Goal: Information Seeking & Learning: Learn about a topic

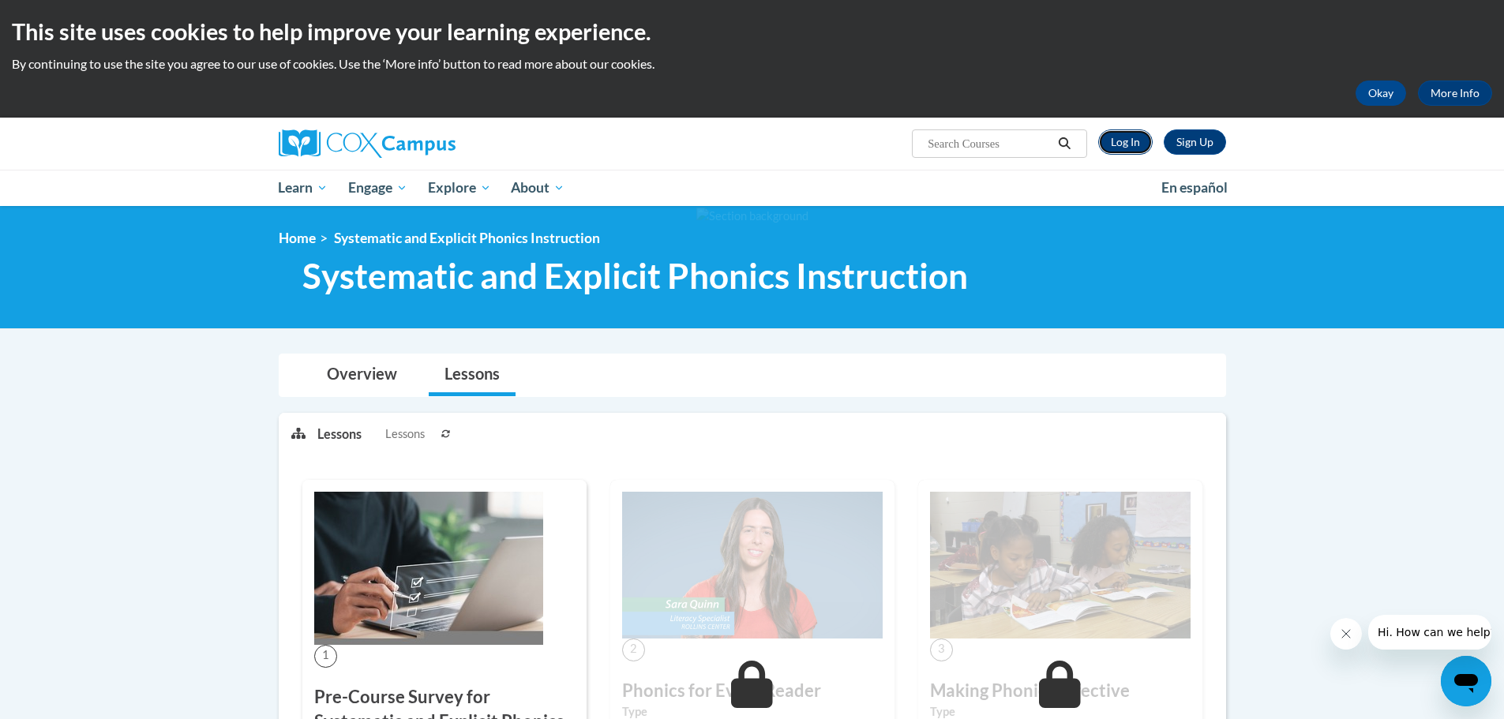
click at [1127, 147] on link "Log In" at bounding box center [1125, 142] width 54 height 25
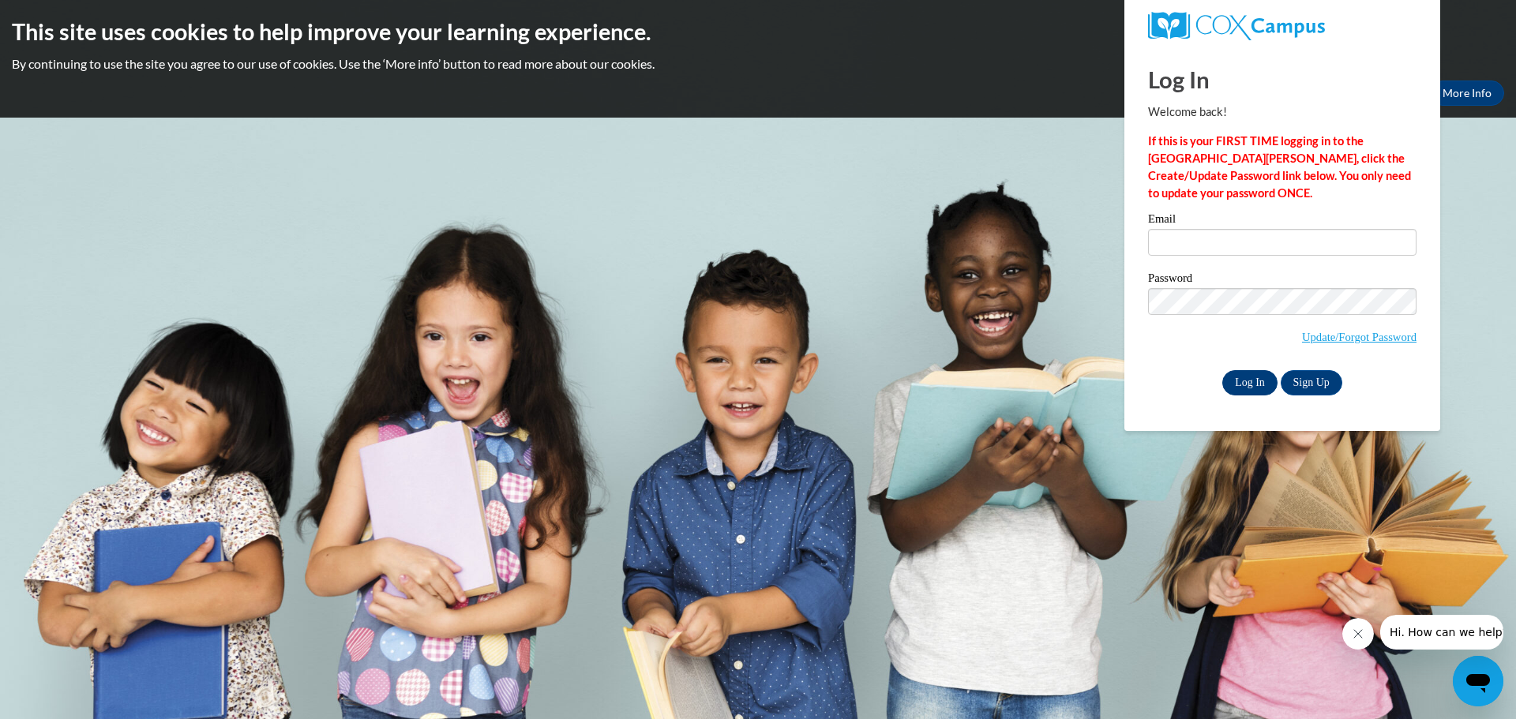
type input "bdillenburg@clintonville.k12.wi.us"
click at [1241, 382] on input "Log In" at bounding box center [1249, 382] width 55 height 25
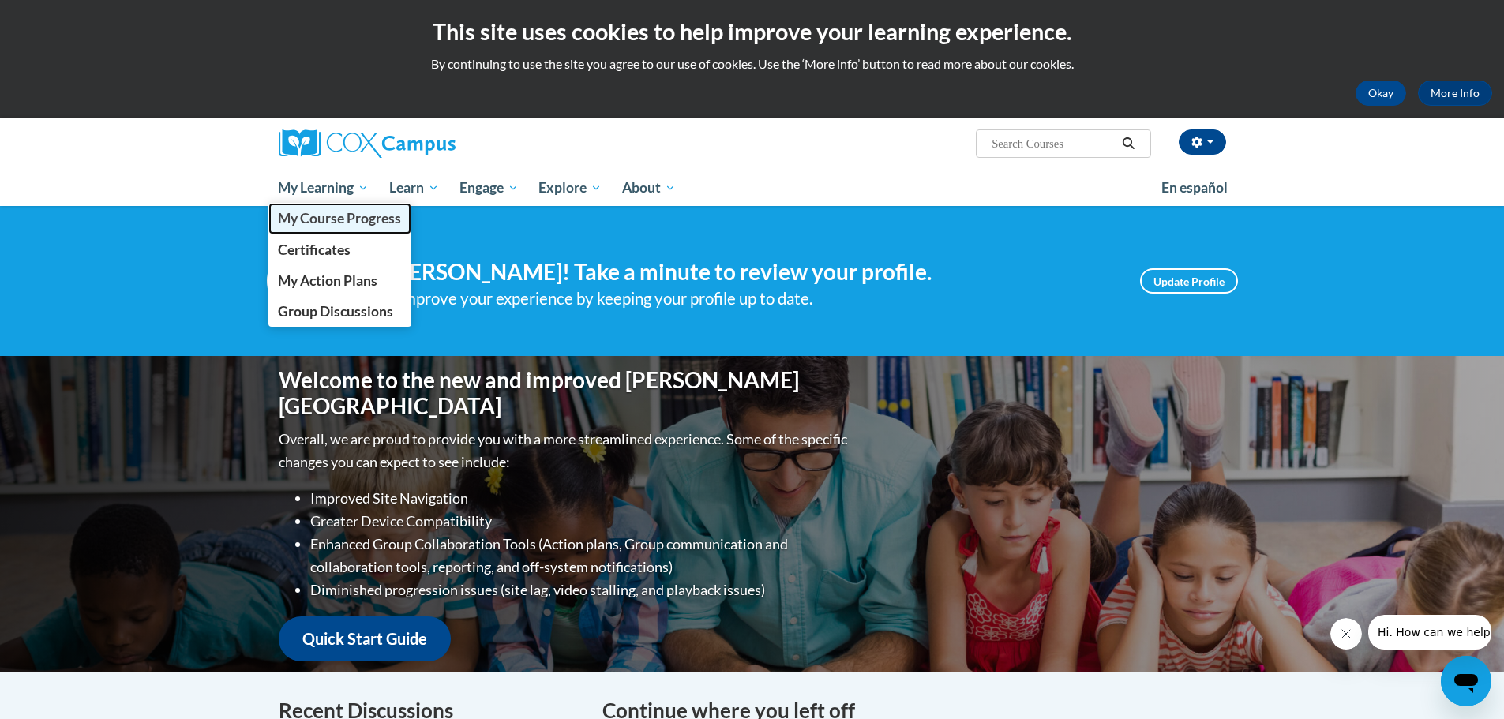
click at [338, 217] on span "My Course Progress" at bounding box center [339, 218] width 123 height 17
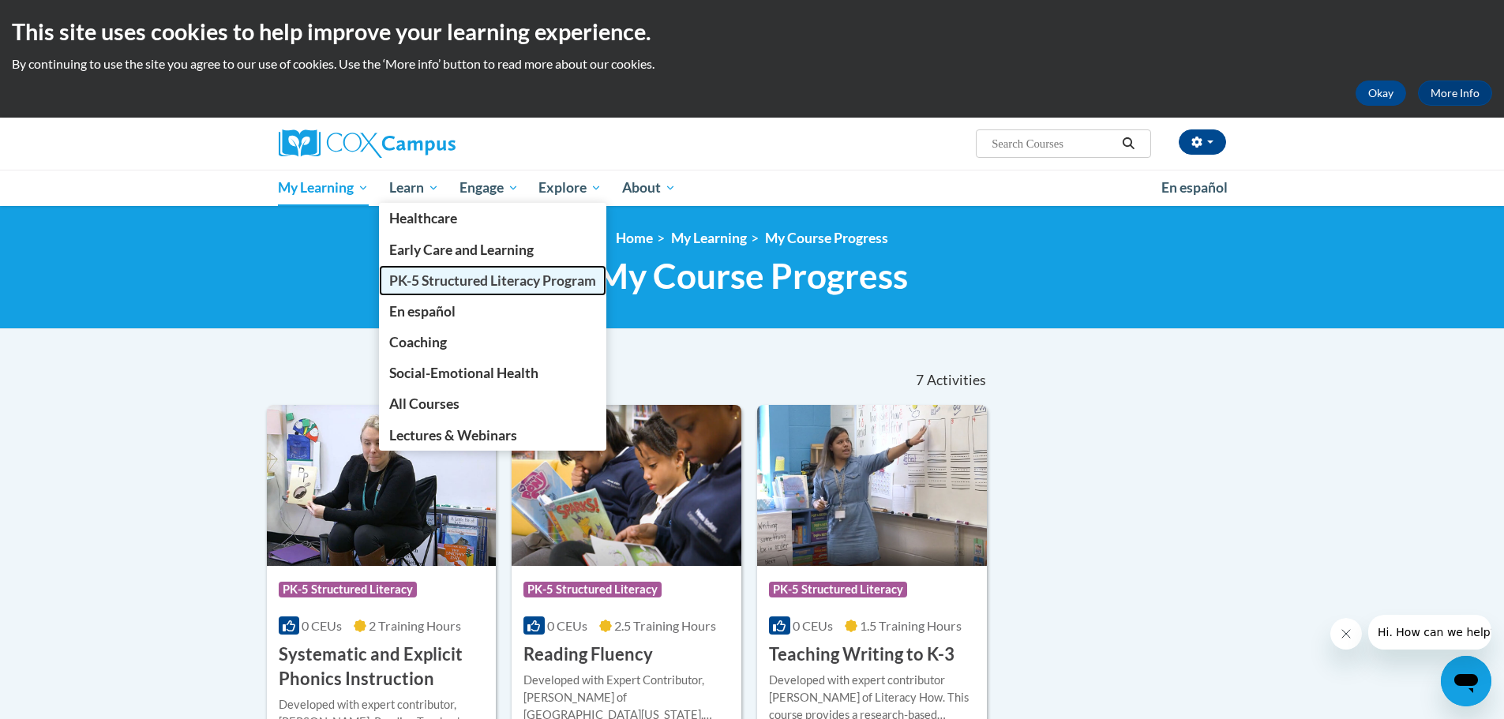
click at [453, 283] on span "PK-5 Structured Literacy Program" at bounding box center [492, 280] width 207 height 17
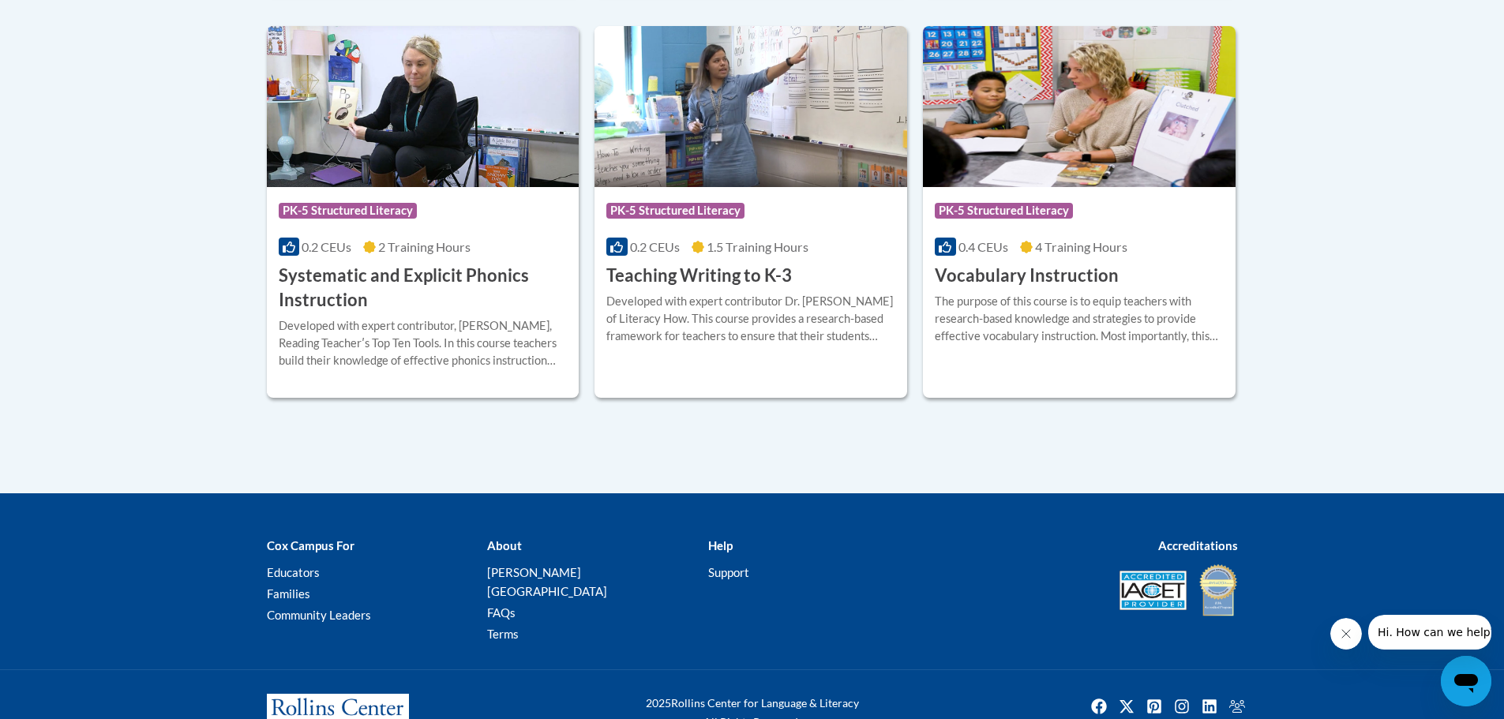
scroll to position [1920, 0]
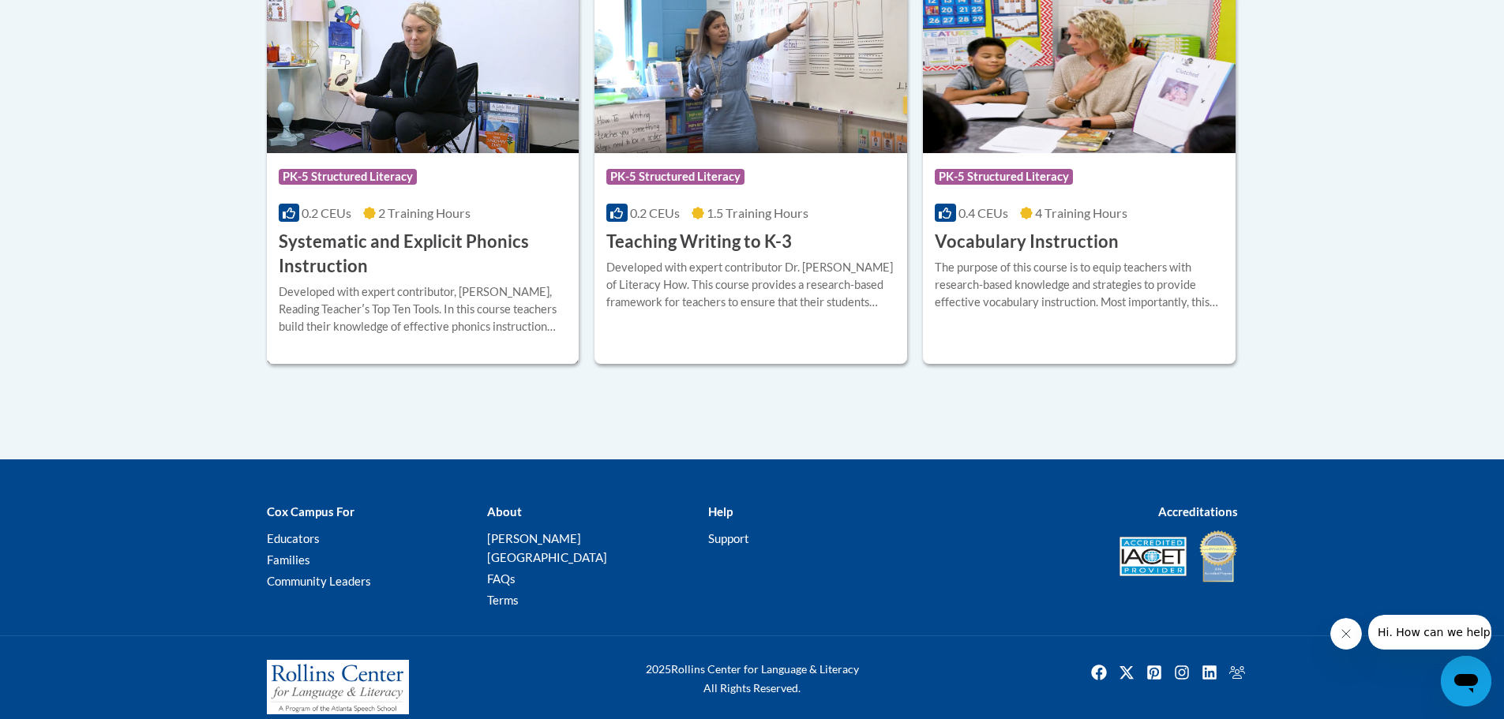
click at [346, 279] on h3 "Systematic and Explicit Phonics Instruction" at bounding box center [423, 254] width 289 height 49
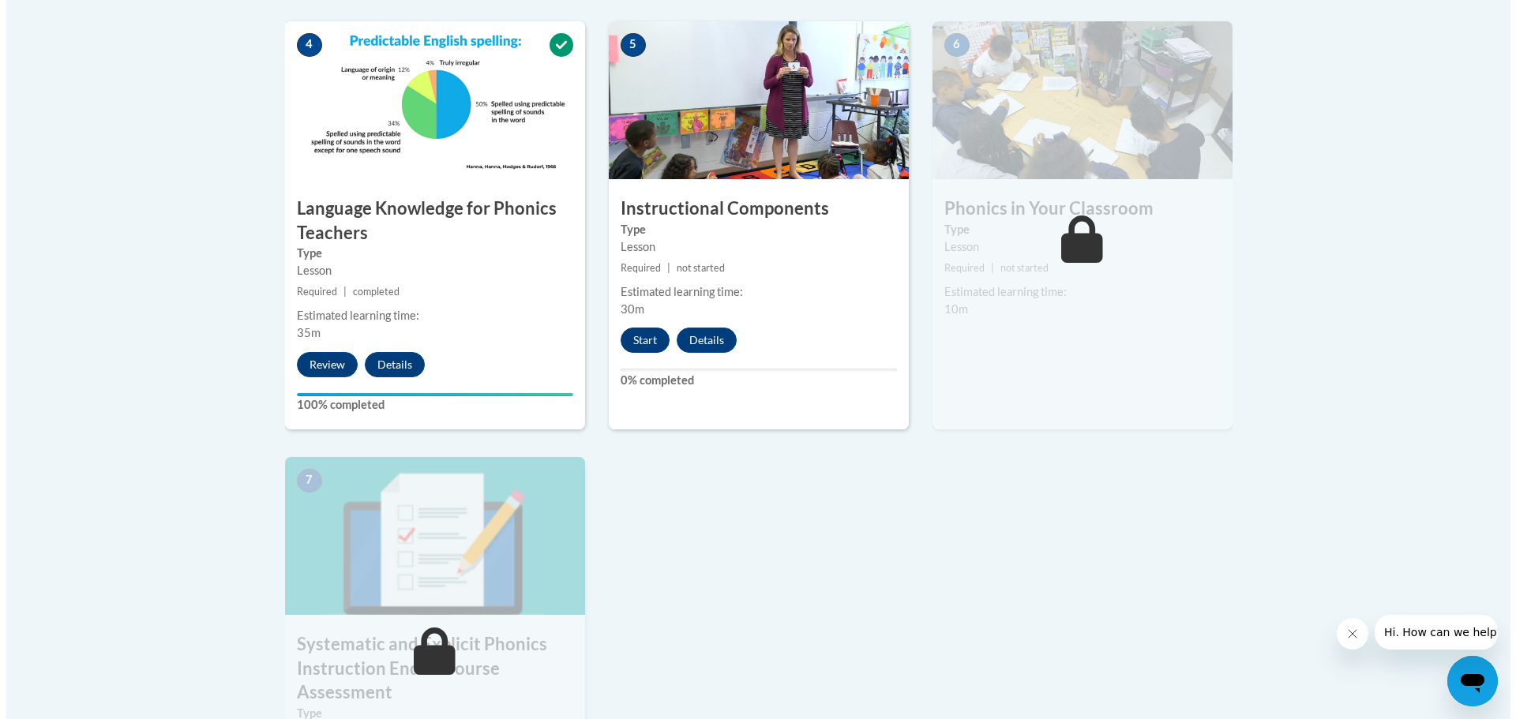
scroll to position [948, 0]
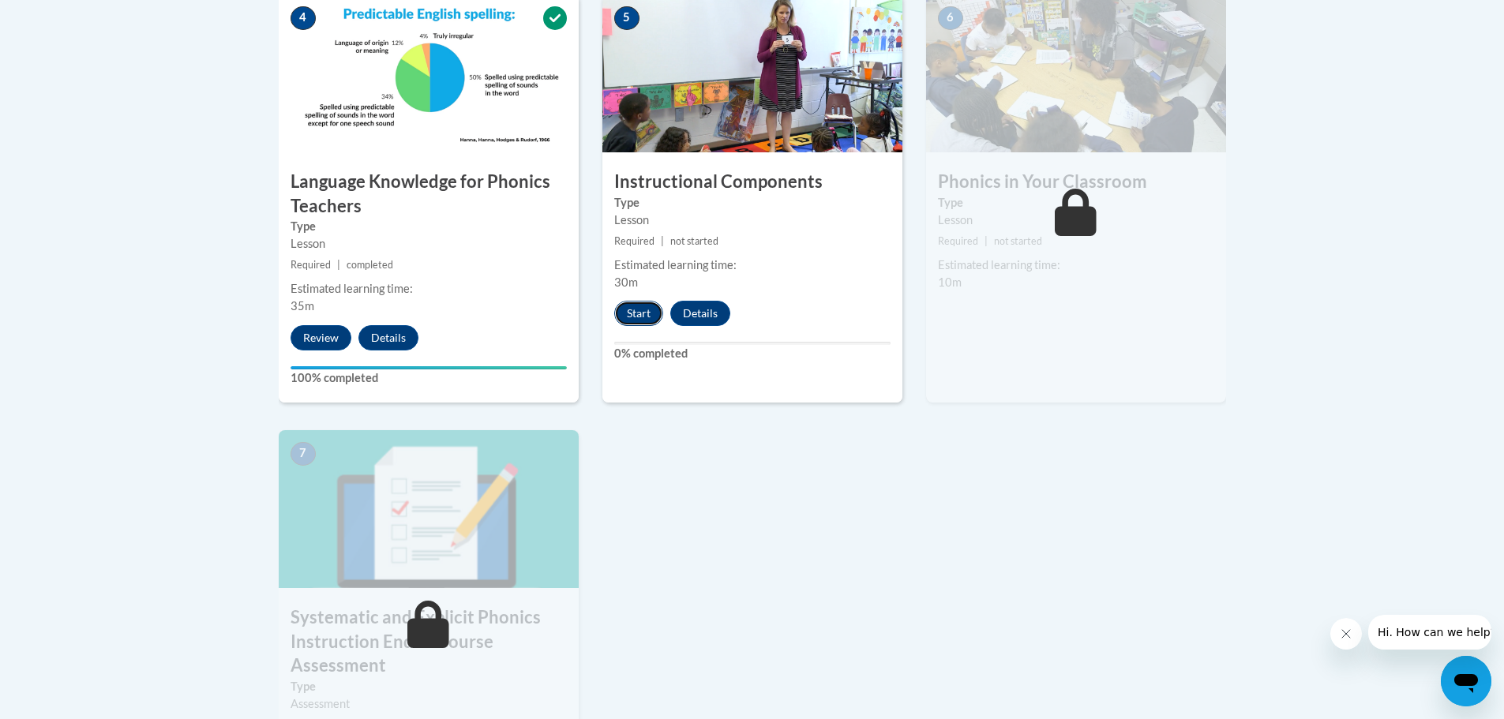
click at [633, 317] on button "Start" at bounding box center [638, 313] width 49 height 25
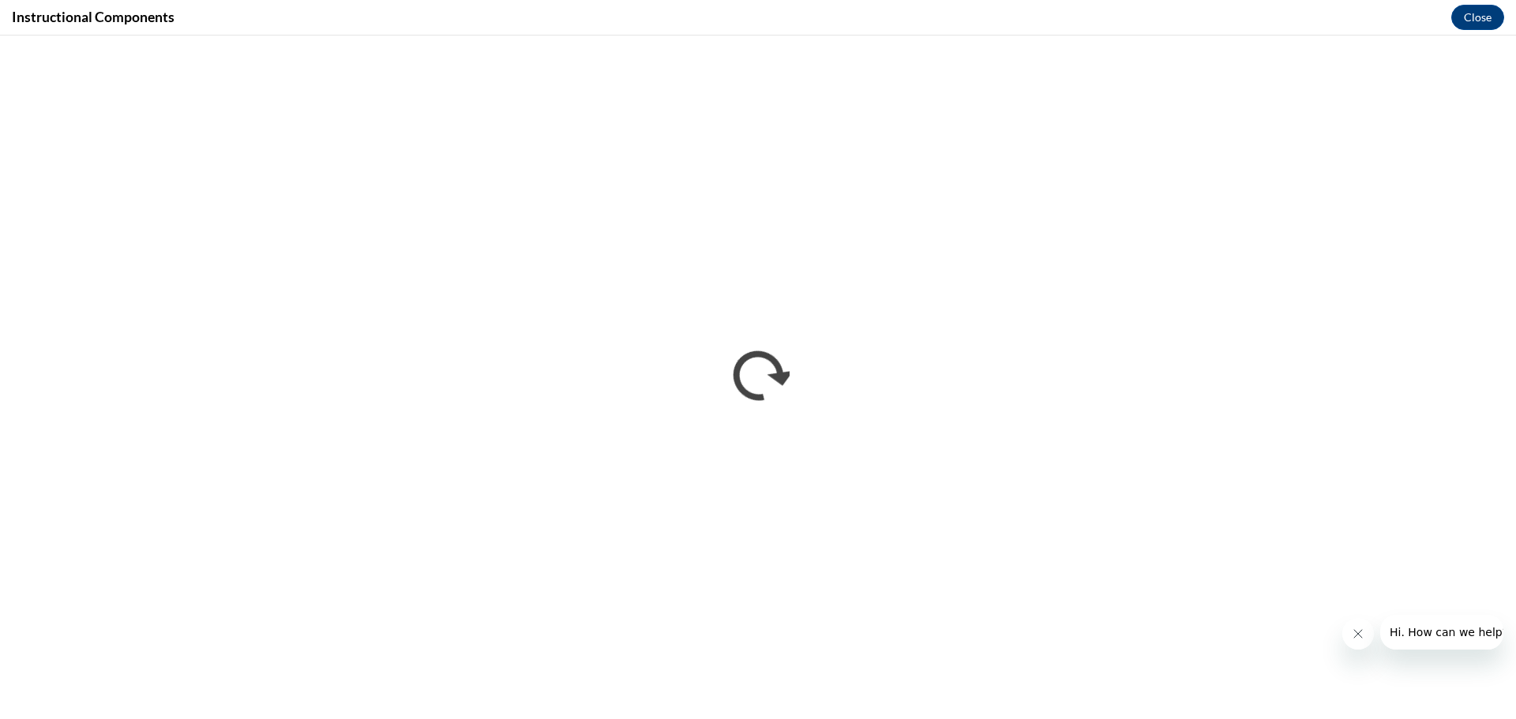
scroll to position [0, 0]
